Goal: Check status: Check status

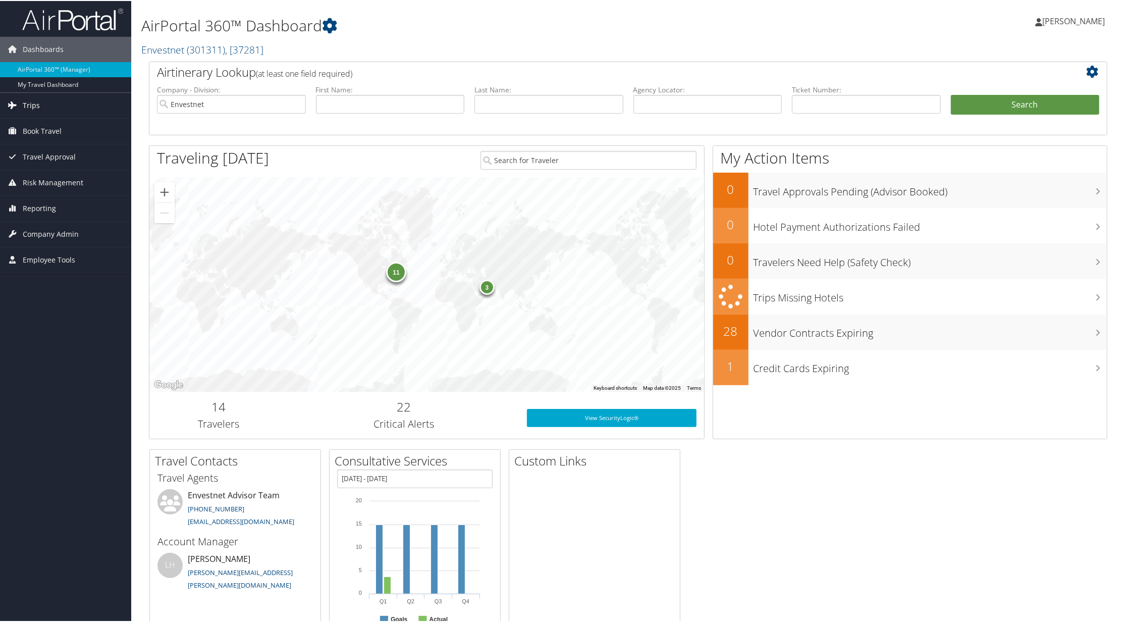
click at [39, 103] on link "Trips" at bounding box center [65, 104] width 131 height 25
click at [35, 136] on link "Current/Future Trips" at bounding box center [65, 139] width 131 height 15
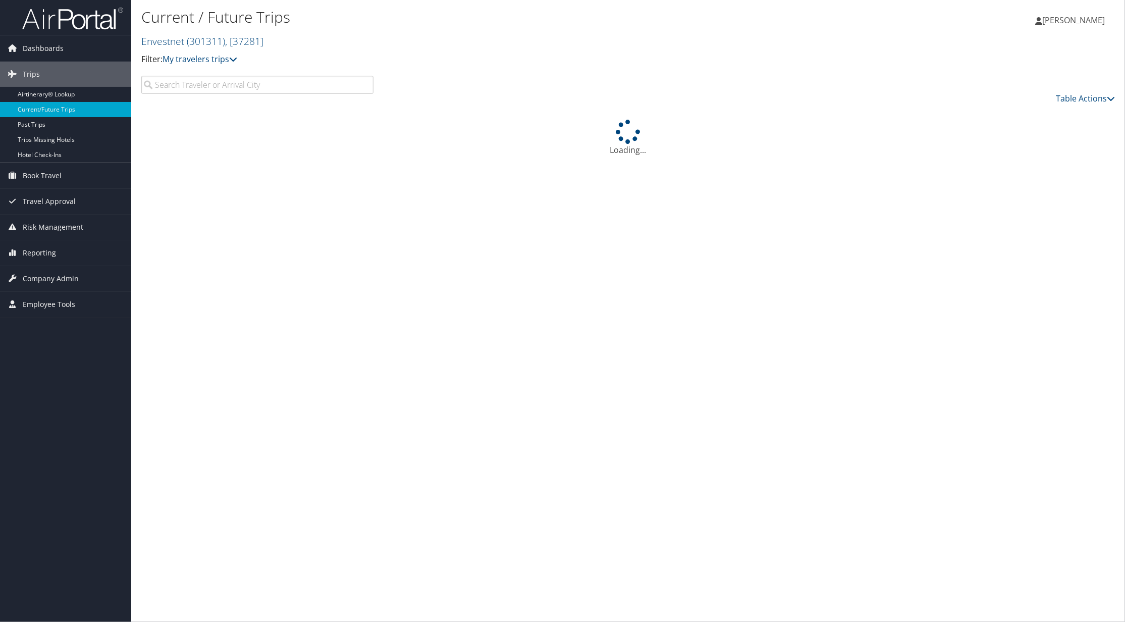
click at [212, 85] on input "search" at bounding box center [257, 85] width 232 height 18
click at [234, 58] on icon at bounding box center [233, 59] width 8 height 8
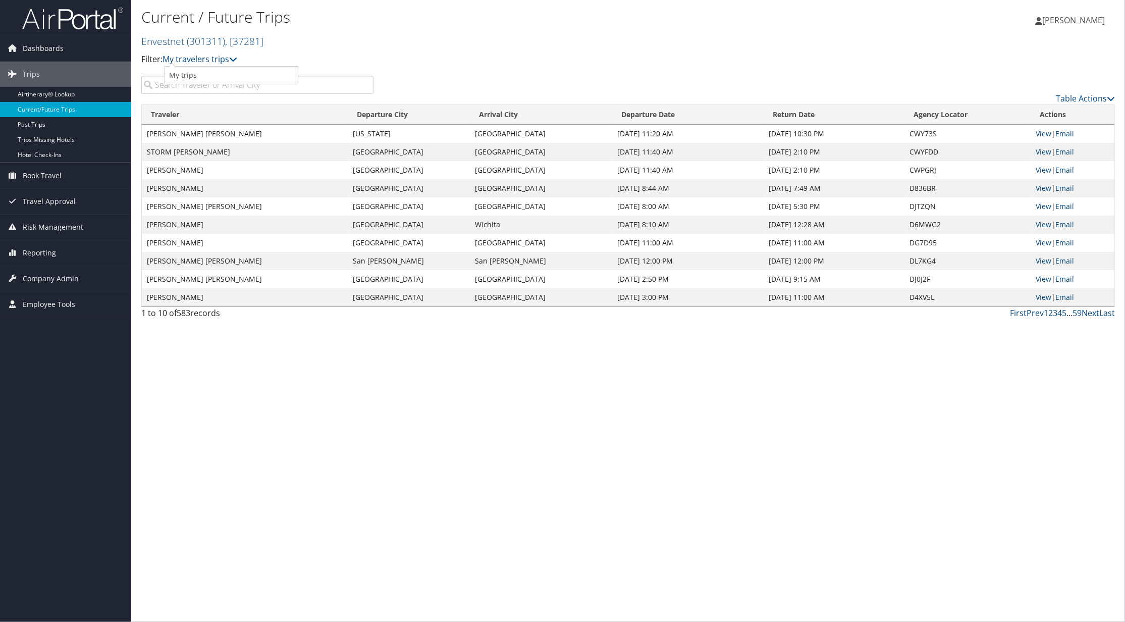
click at [292, 145] on td "STORM EDWARD BAUR" at bounding box center [245, 152] width 206 height 18
click at [191, 87] on input "search" at bounding box center [257, 85] width 232 height 18
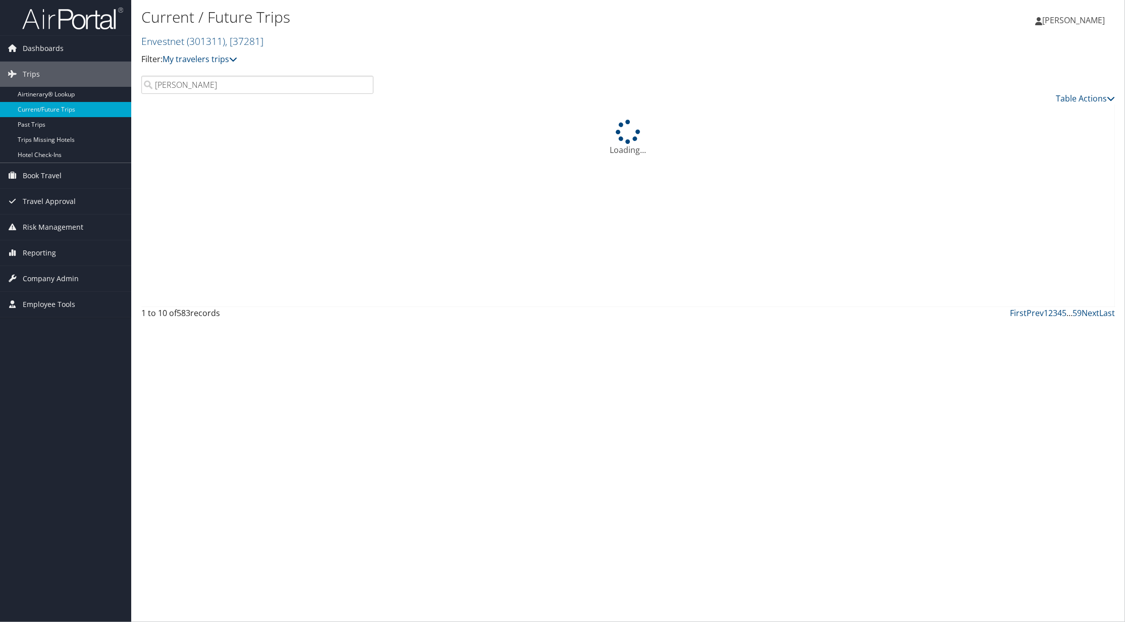
type input "David Ritchie"
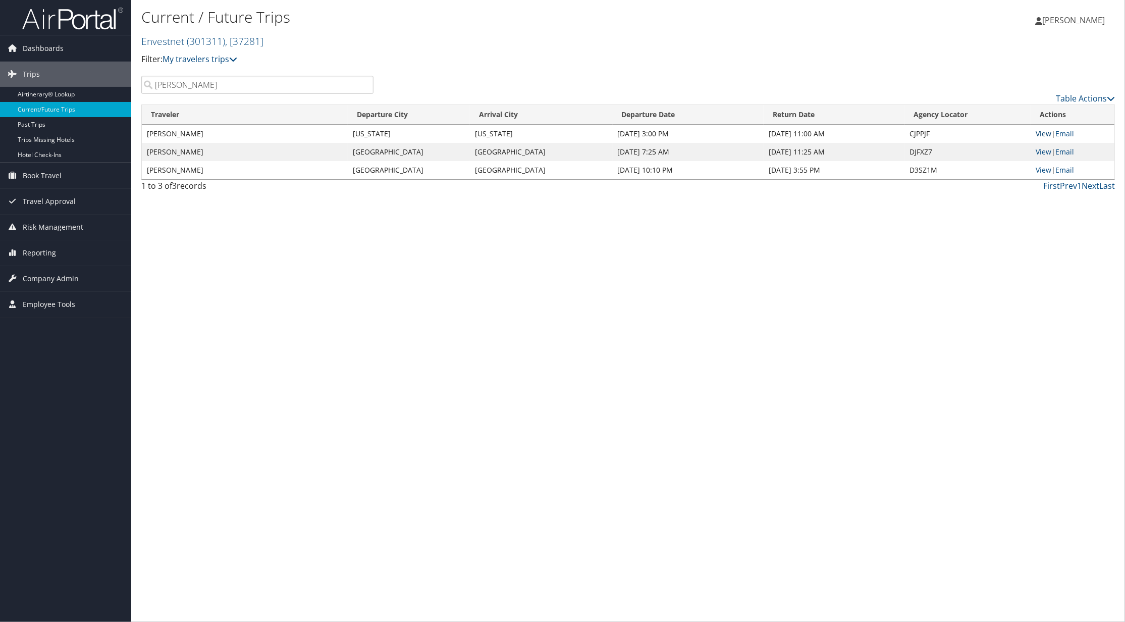
click at [1046, 134] on link "View" at bounding box center [1045, 134] width 16 height 10
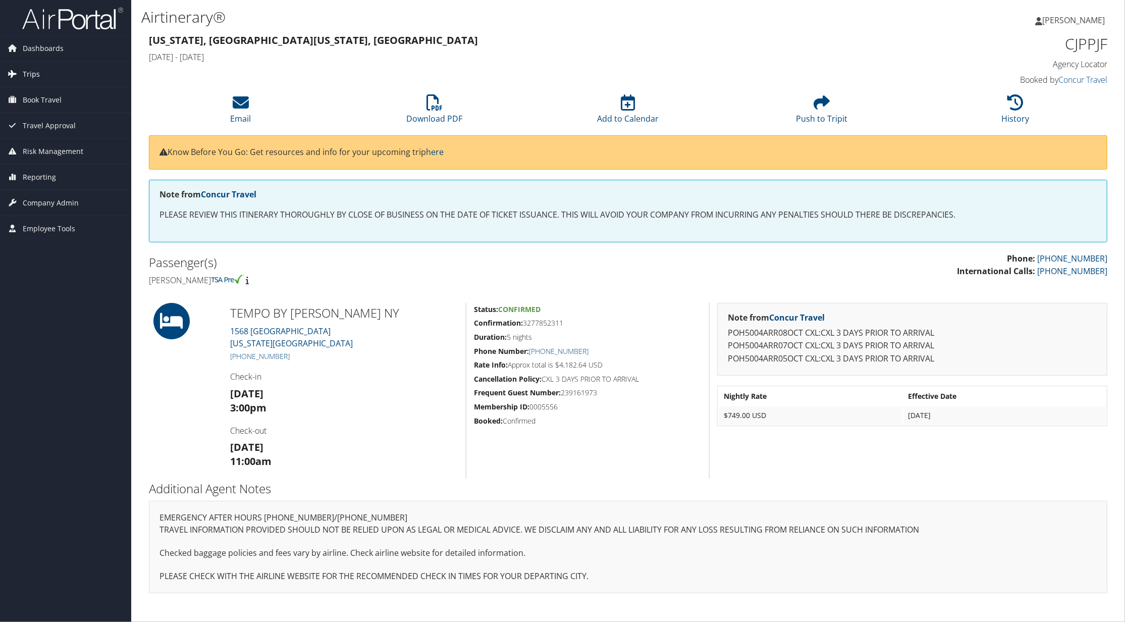
click at [37, 71] on span "Trips" at bounding box center [31, 74] width 17 height 25
click at [54, 112] on link "Current/Future Trips" at bounding box center [65, 109] width 131 height 15
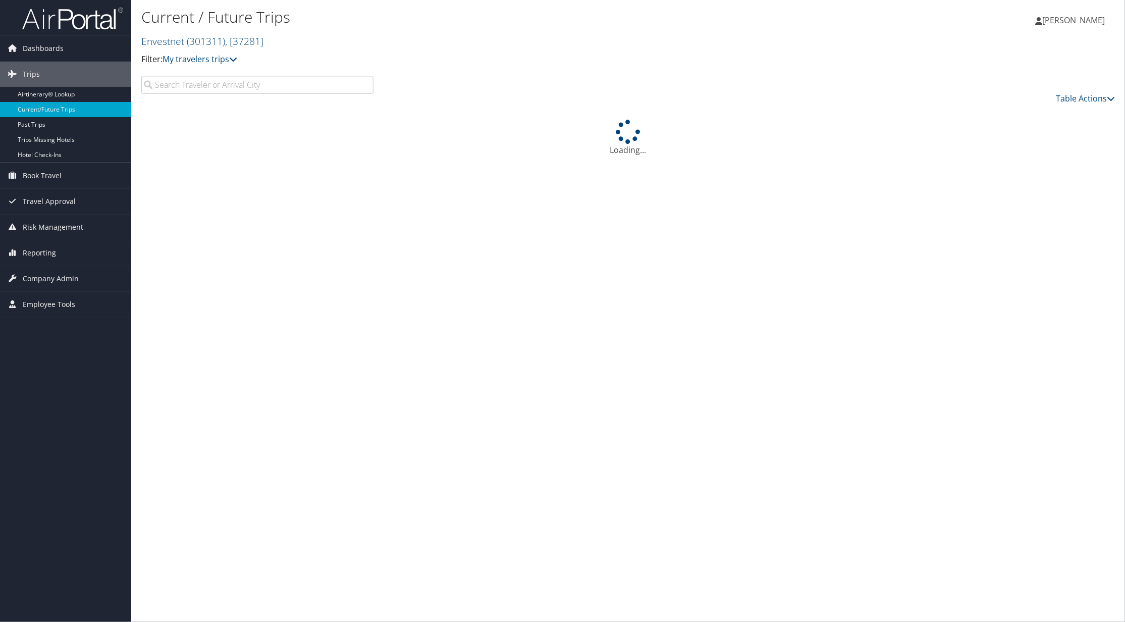
click at [202, 83] on input "search" at bounding box center [257, 85] width 232 height 18
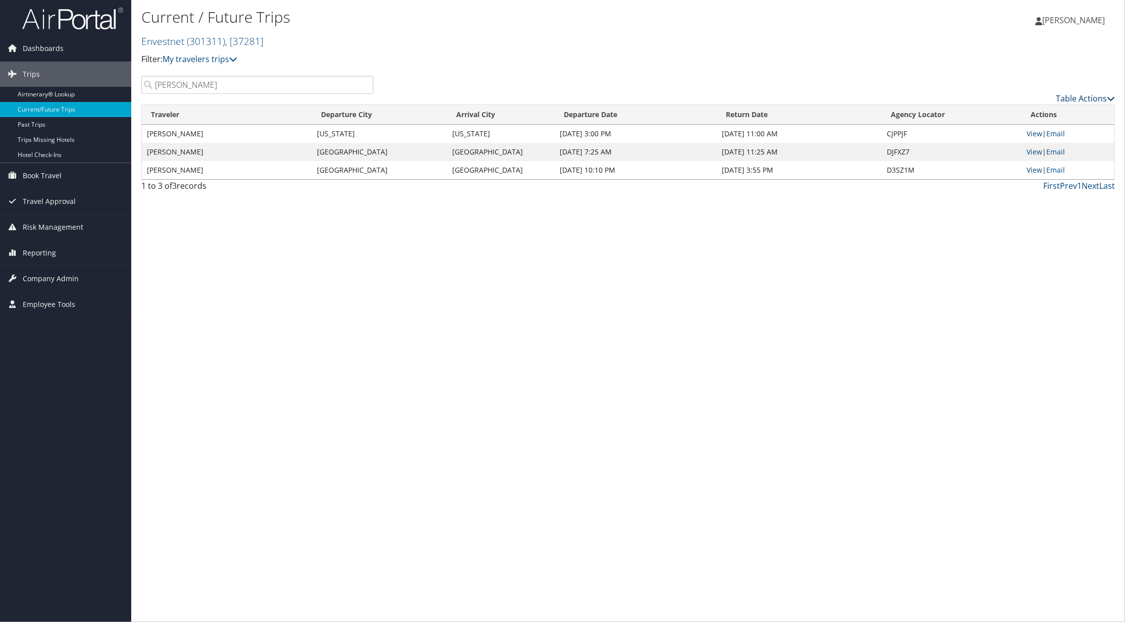
type input "David Ritchie"
click at [1109, 99] on icon at bounding box center [1111, 98] width 8 height 8
click at [1016, 110] on link "Download Report" at bounding box center [1044, 114] width 133 height 17
click at [634, 338] on div "Current / Future Trips Envestnet ( 301311 ) , [ 37281 ] Envestnet Envestnet, [3…" at bounding box center [628, 311] width 994 height 622
click at [1029, 136] on link "View" at bounding box center [1035, 134] width 16 height 10
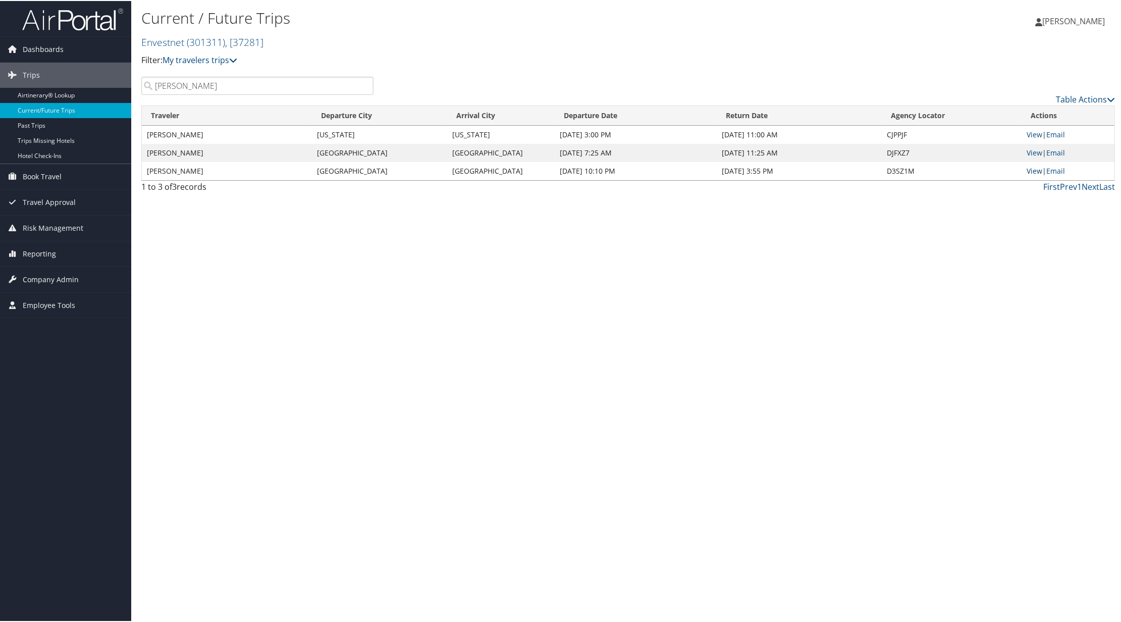
click at [1035, 171] on link "View" at bounding box center [1035, 170] width 16 height 10
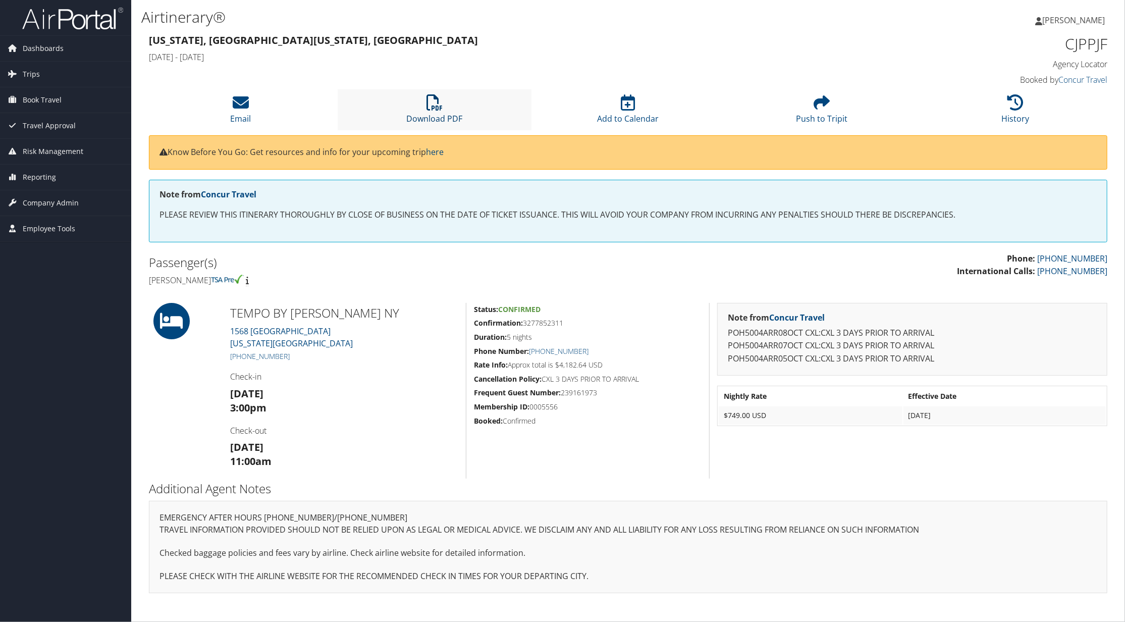
click at [430, 104] on icon at bounding box center [435, 102] width 16 height 16
click at [1020, 101] on icon at bounding box center [1016, 102] width 16 height 16
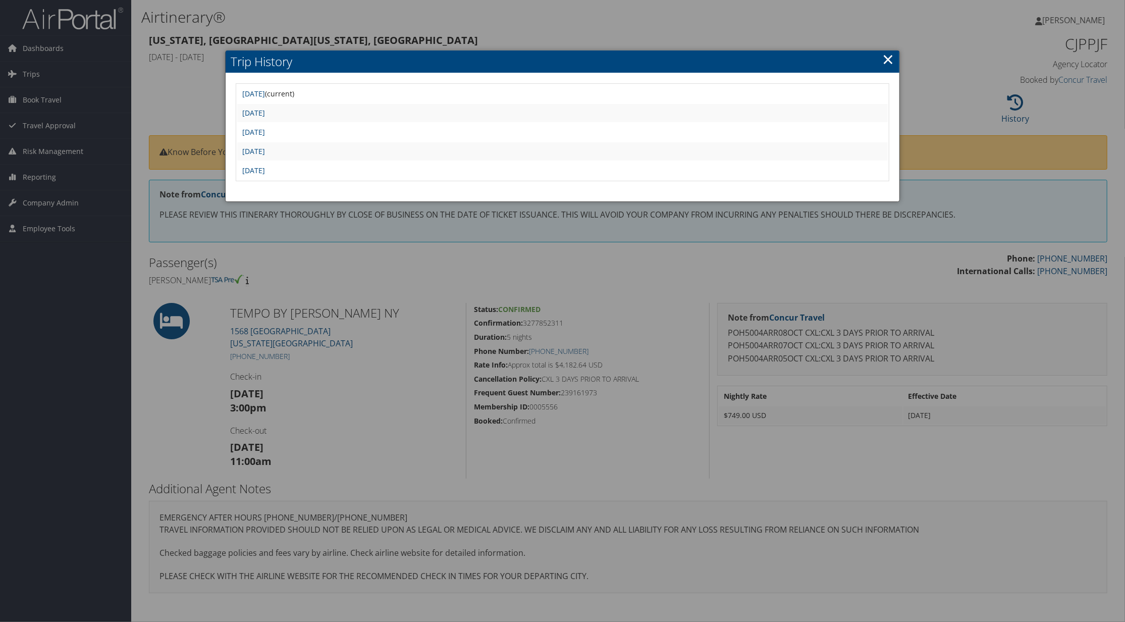
click at [881, 58] on h2 "Trip History" at bounding box center [563, 61] width 674 height 22
click at [890, 61] on link "×" at bounding box center [889, 59] width 12 height 20
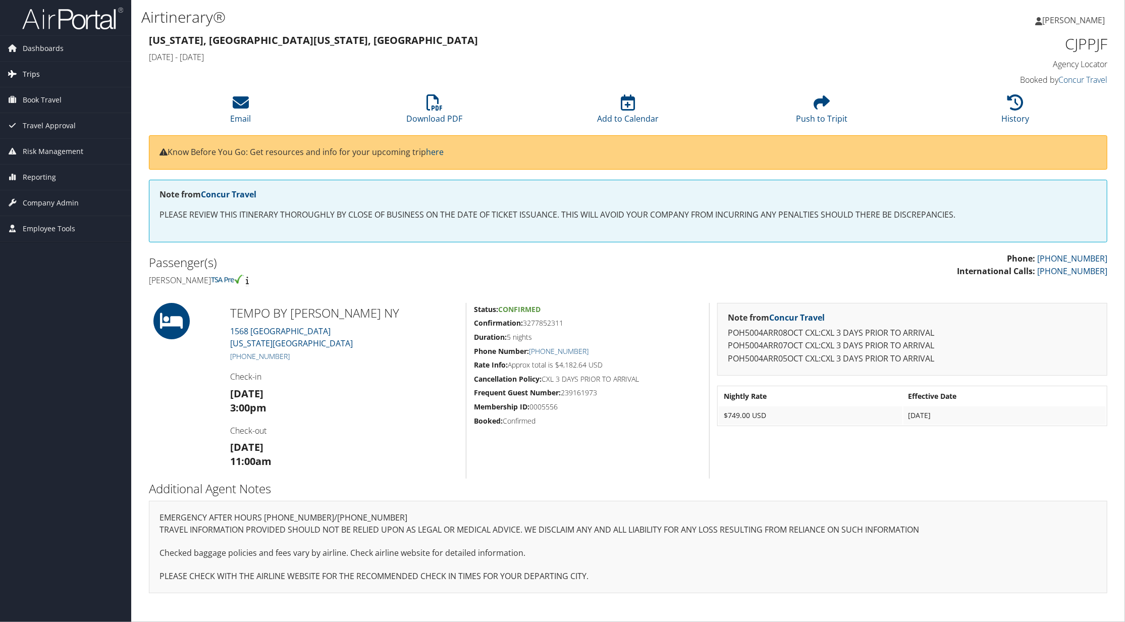
click at [39, 78] on link "Trips" at bounding box center [65, 74] width 131 height 25
click at [41, 105] on link "Current/Future Trips" at bounding box center [65, 109] width 131 height 15
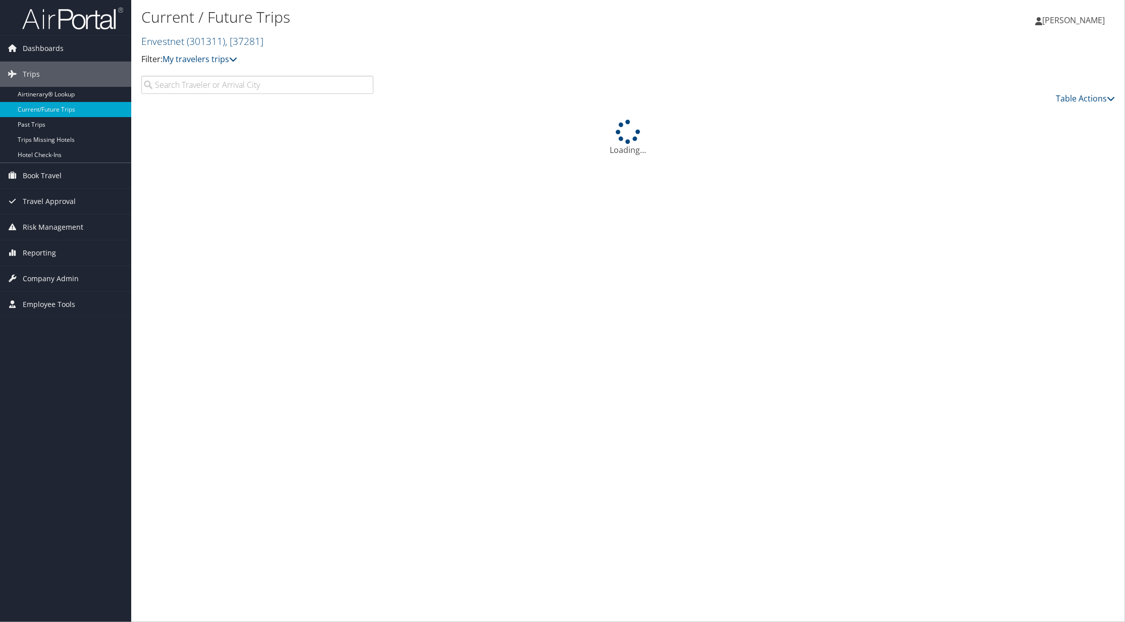
click at [192, 91] on input "search" at bounding box center [257, 85] width 232 height 18
drag, startPoint x: 237, startPoint y: 76, endPoint x: 72, endPoint y: 84, distance: 165.8
click at [73, 83] on div "Dashboards AirPortal 360™ (Manager) My Travel Dashboard Trips Airtinerary® Look…" at bounding box center [562, 311] width 1125 height 622
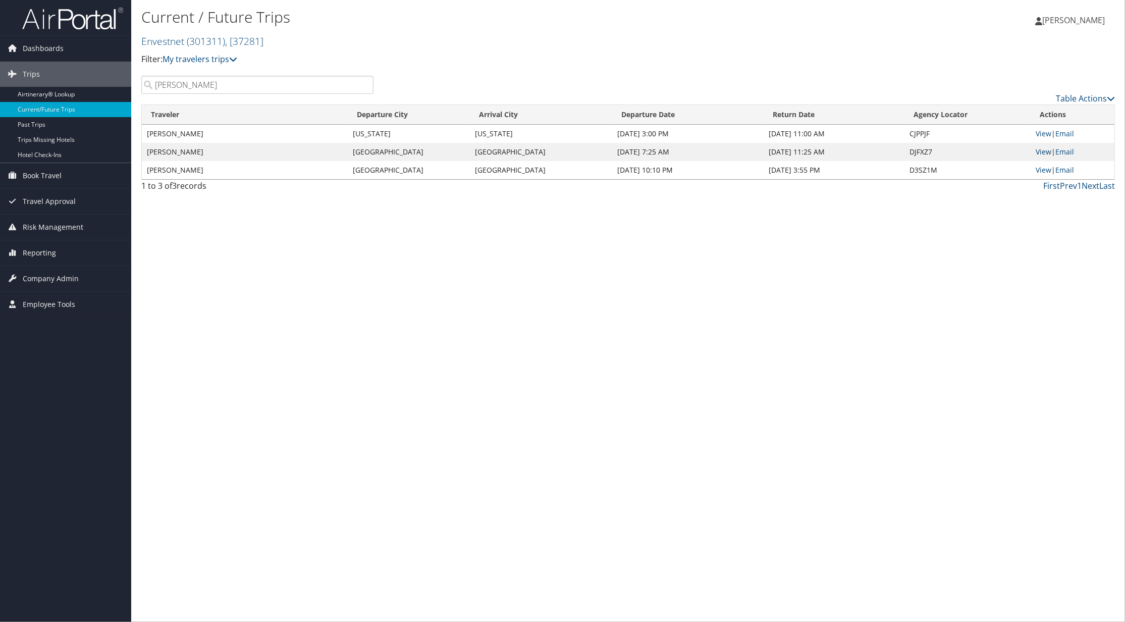
type input "david ritchie"
click at [1043, 152] on link "View" at bounding box center [1045, 152] width 16 height 10
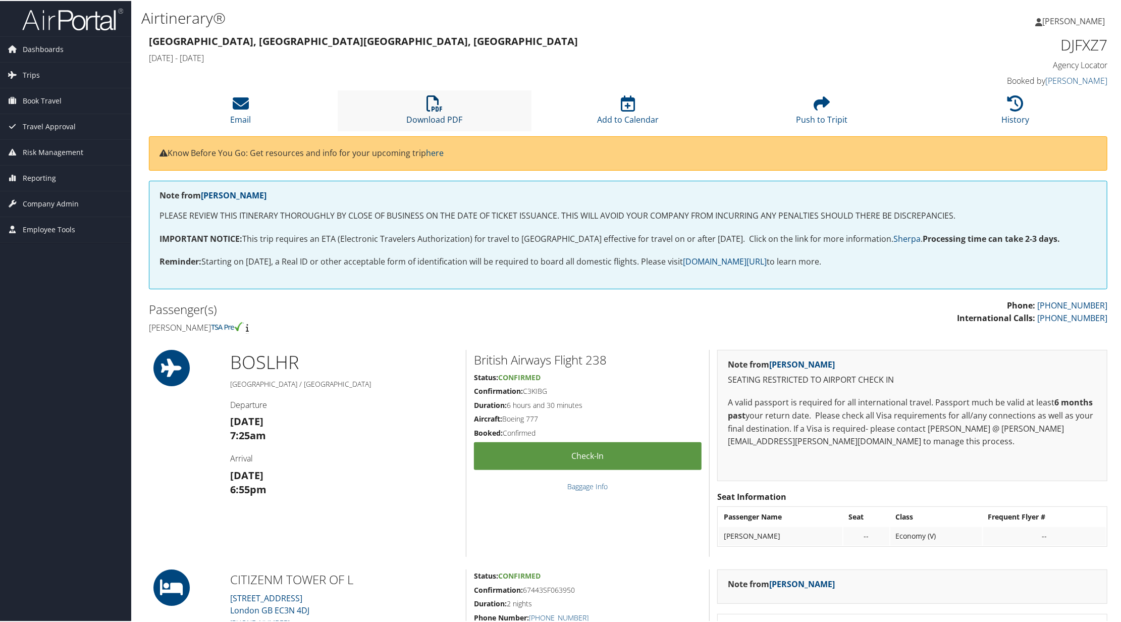
click at [432, 100] on icon at bounding box center [435, 102] width 16 height 16
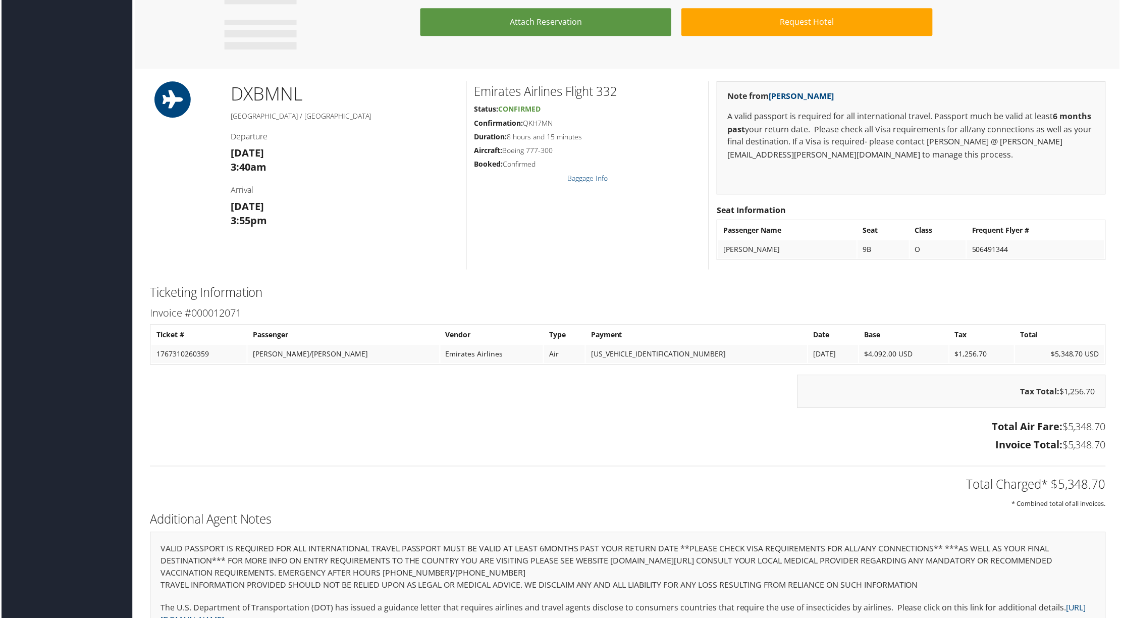
scroll to position [606, 0]
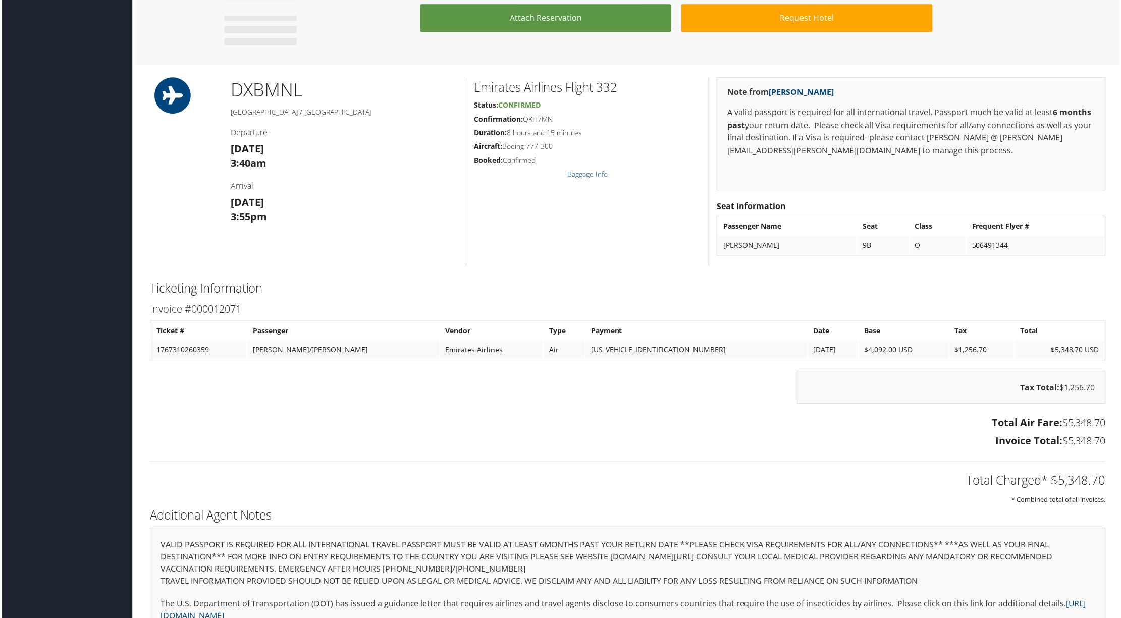
click at [375, 413] on div "Tax Total: $1,256.70" at bounding box center [628, 393] width 974 height 43
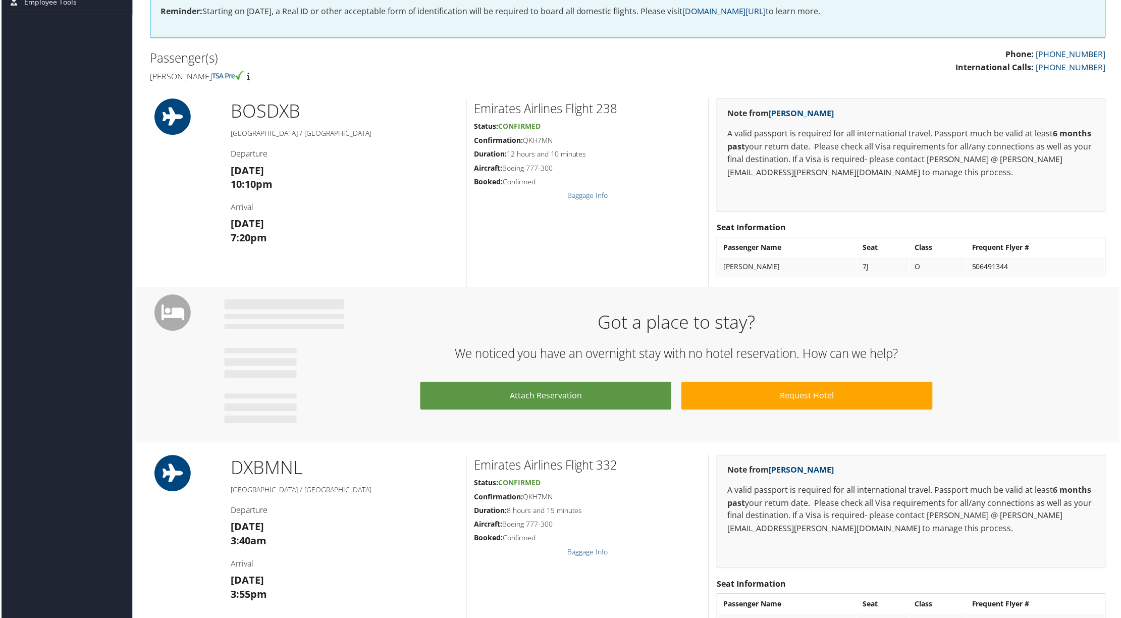
scroll to position [0, 0]
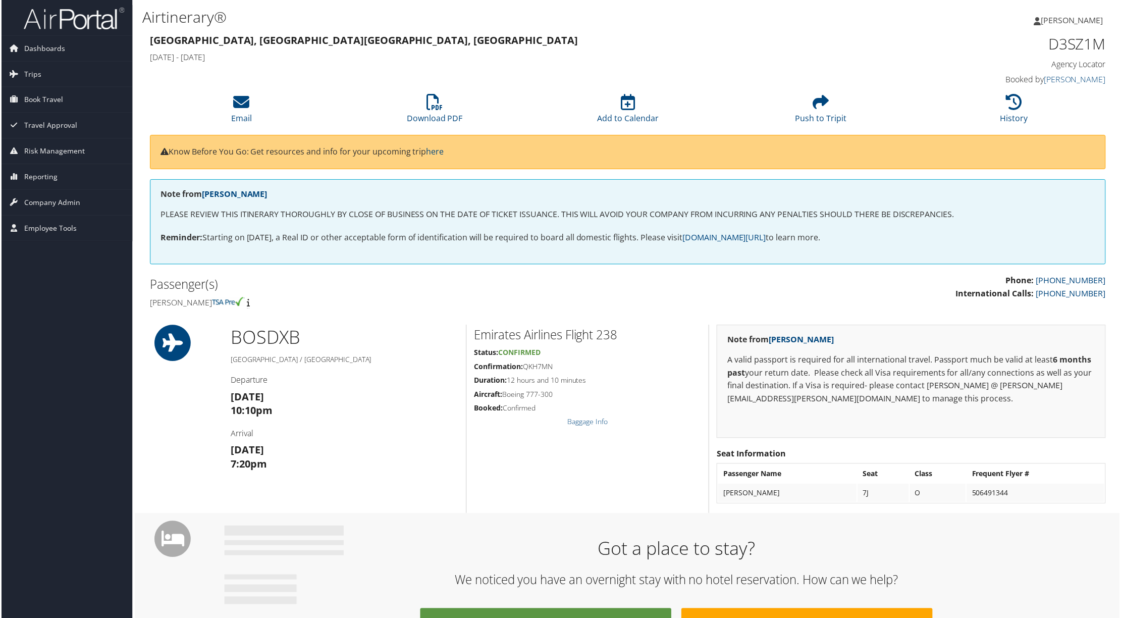
click at [362, 393] on h3 "[DATE] 10:10pm" at bounding box center [344, 405] width 228 height 28
click at [429, 108] on icon at bounding box center [435, 102] width 16 height 16
